Goal: Task Accomplishment & Management: Use online tool/utility

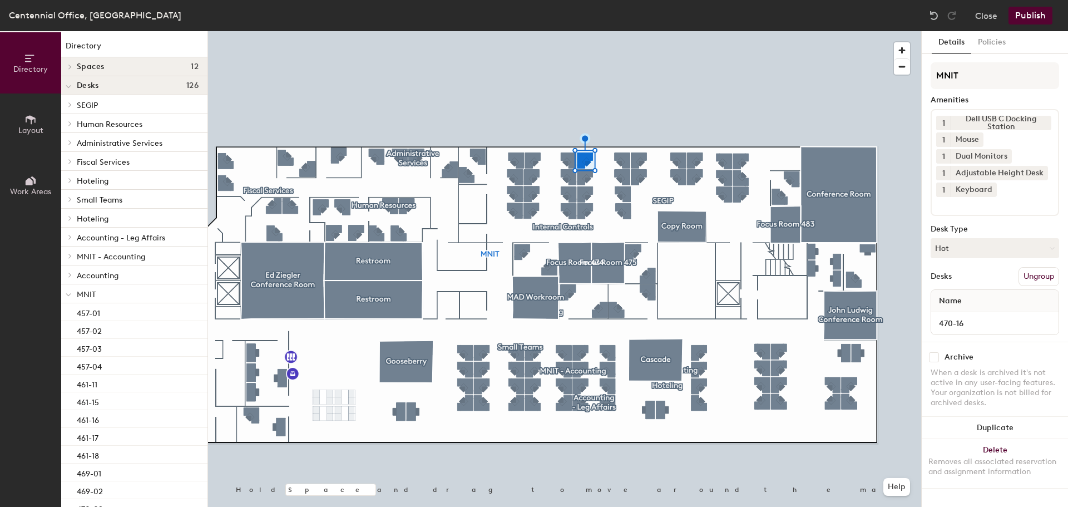
click at [1046, 278] on button "Ungroup" at bounding box center [1039, 276] width 41 height 19
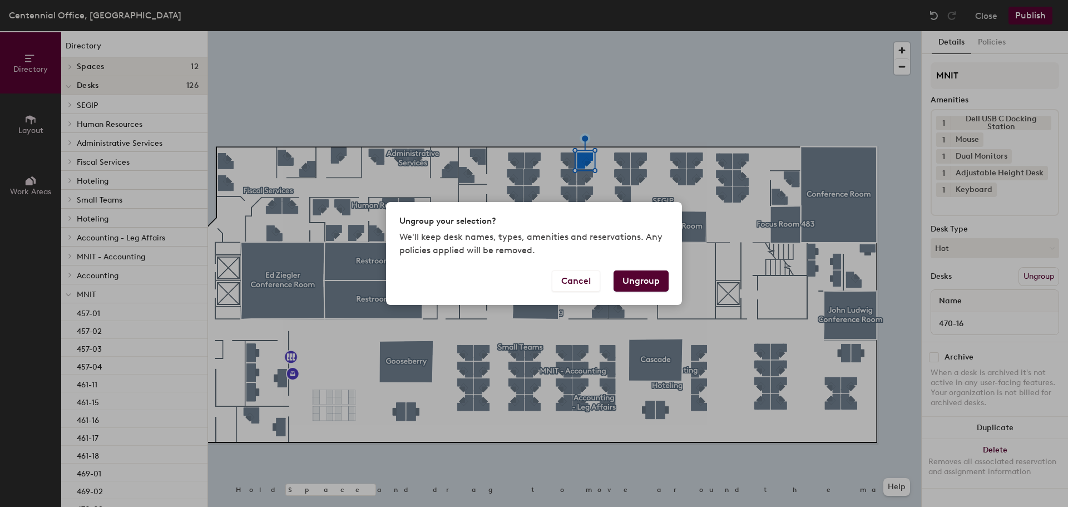
click at [656, 287] on button "Ungroup" at bounding box center [641, 280] width 55 height 21
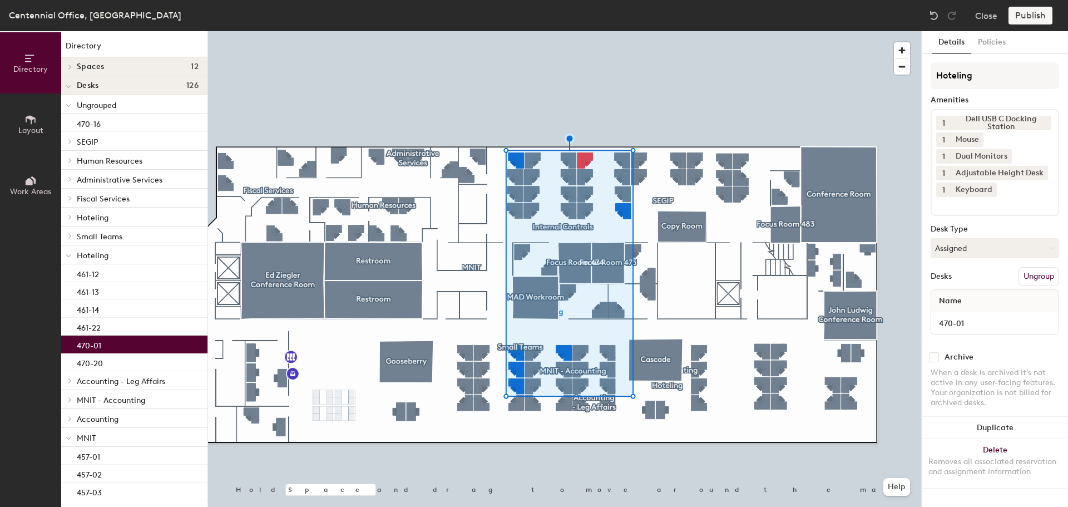
click at [1036, 273] on button "Ungroup" at bounding box center [1039, 276] width 41 height 19
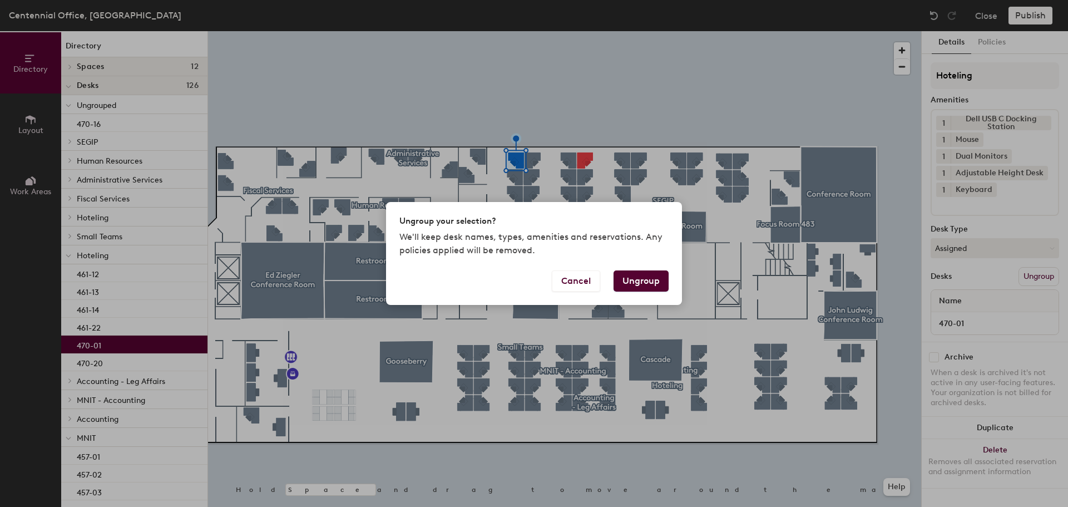
click at [651, 282] on button "Ungroup" at bounding box center [641, 280] width 55 height 21
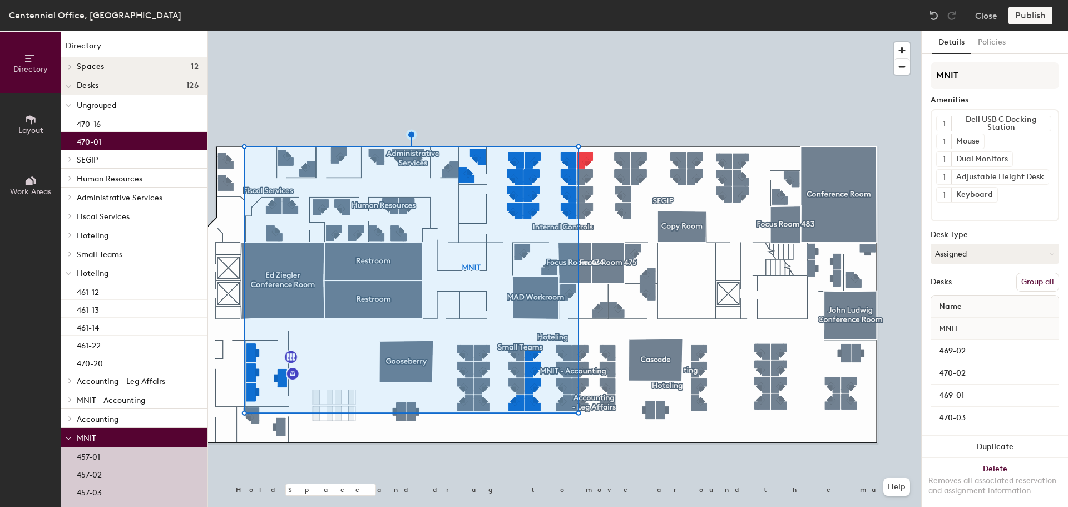
click at [1029, 281] on button "Group all" at bounding box center [1037, 282] width 43 height 19
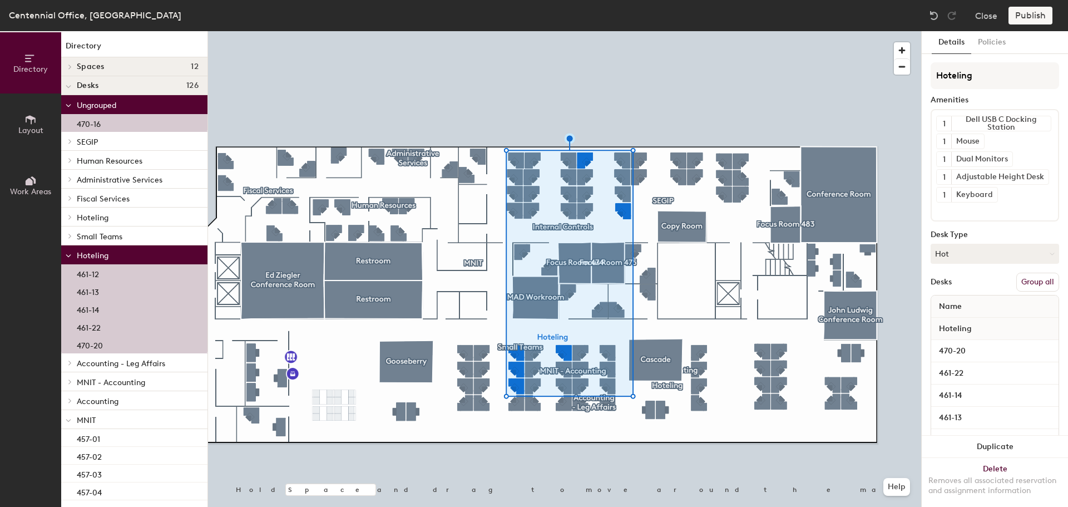
click at [1038, 280] on button "Group all" at bounding box center [1037, 282] width 43 height 19
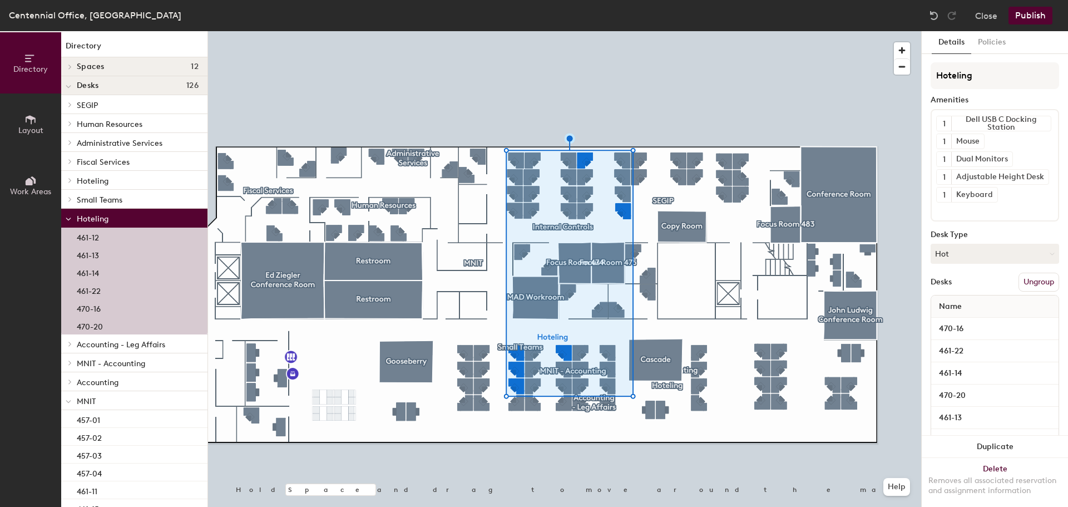
click at [1032, 18] on button "Publish" at bounding box center [1031, 16] width 44 height 18
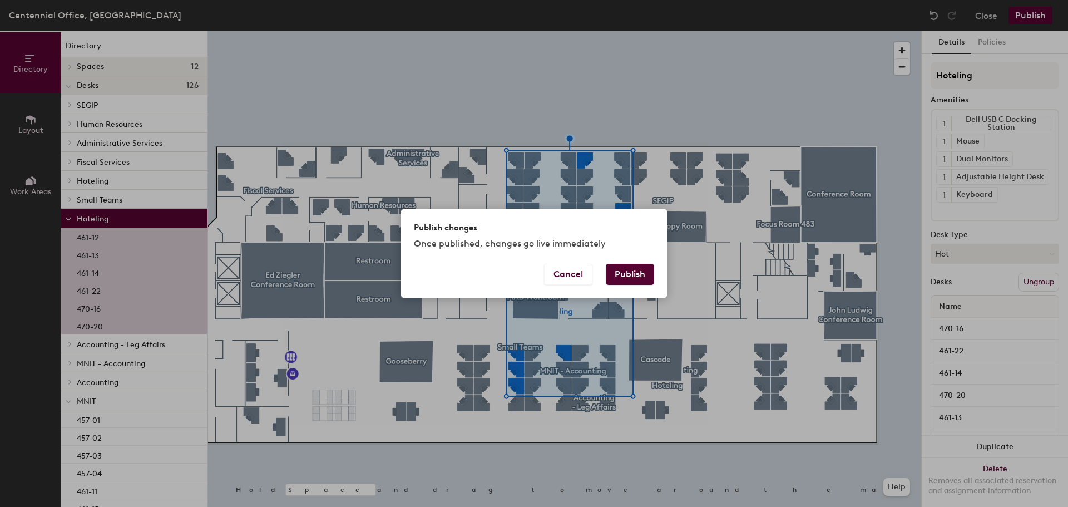
click at [633, 274] on button "Publish" at bounding box center [630, 274] width 48 height 21
